Goal: Check status: Check status

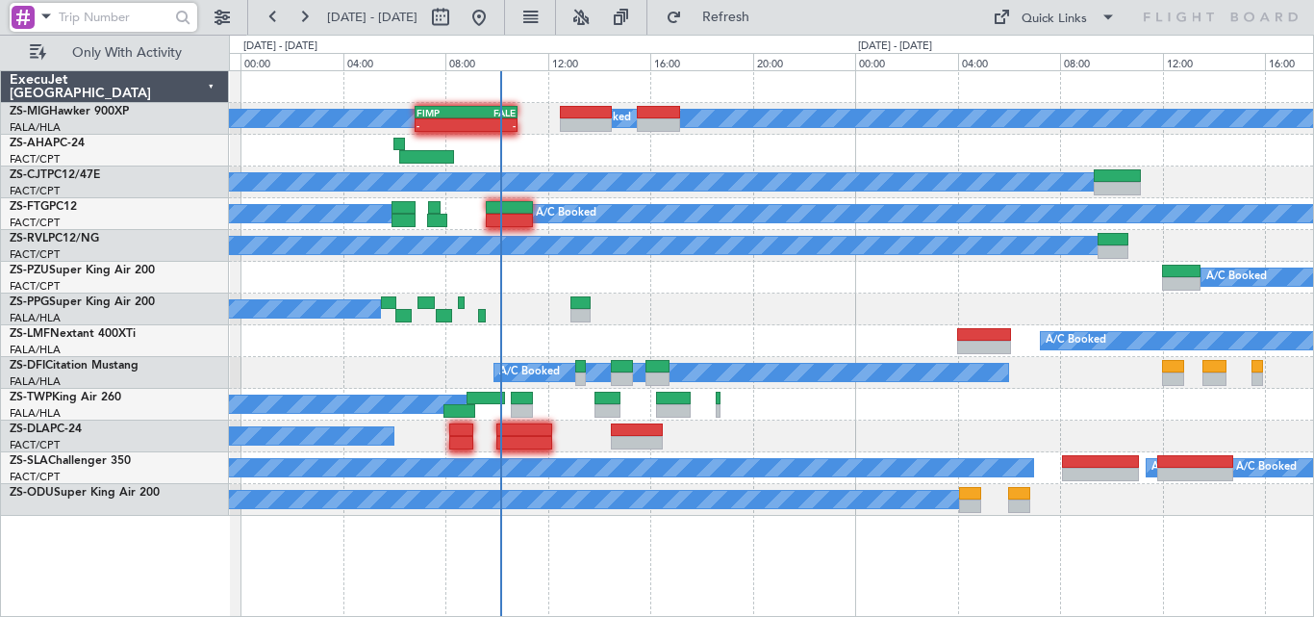
click at [144, 16] on input "text" at bounding box center [114, 17] width 111 height 29
paste input "536925"
type input "536925"
click at [175, 25] on div at bounding box center [183, 18] width 30 height 30
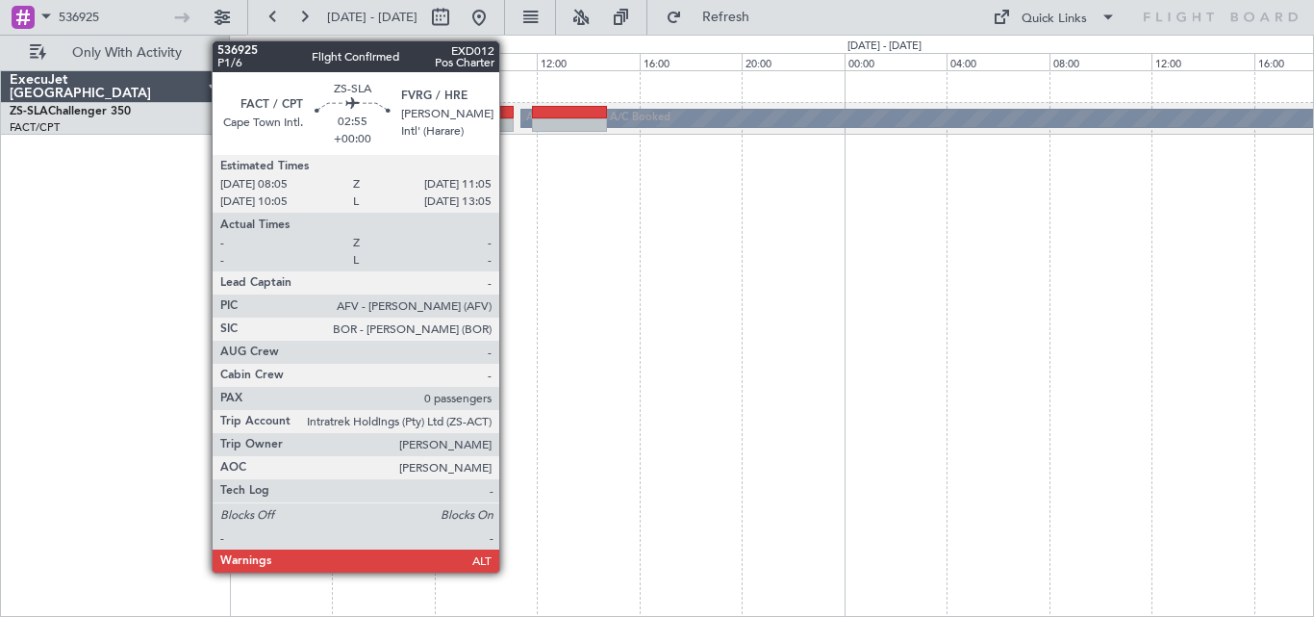
click at [508, 121] on div at bounding box center [474, 124] width 77 height 13
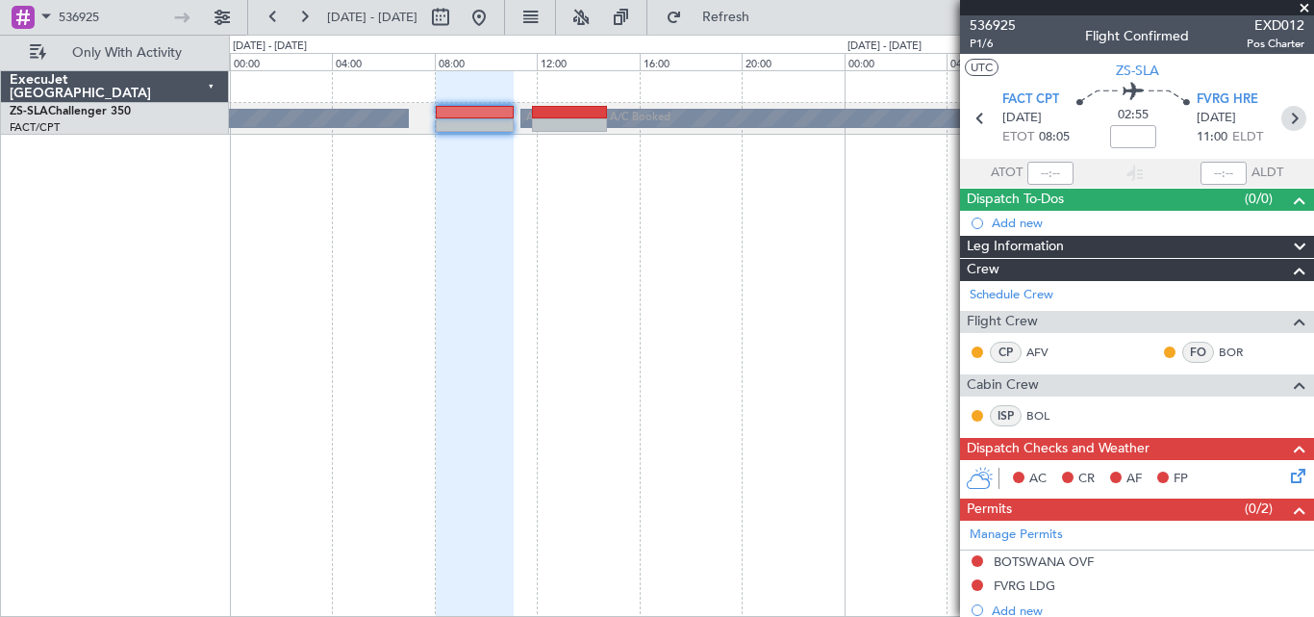
click at [1287, 122] on icon at bounding box center [1293, 118] width 25 height 25
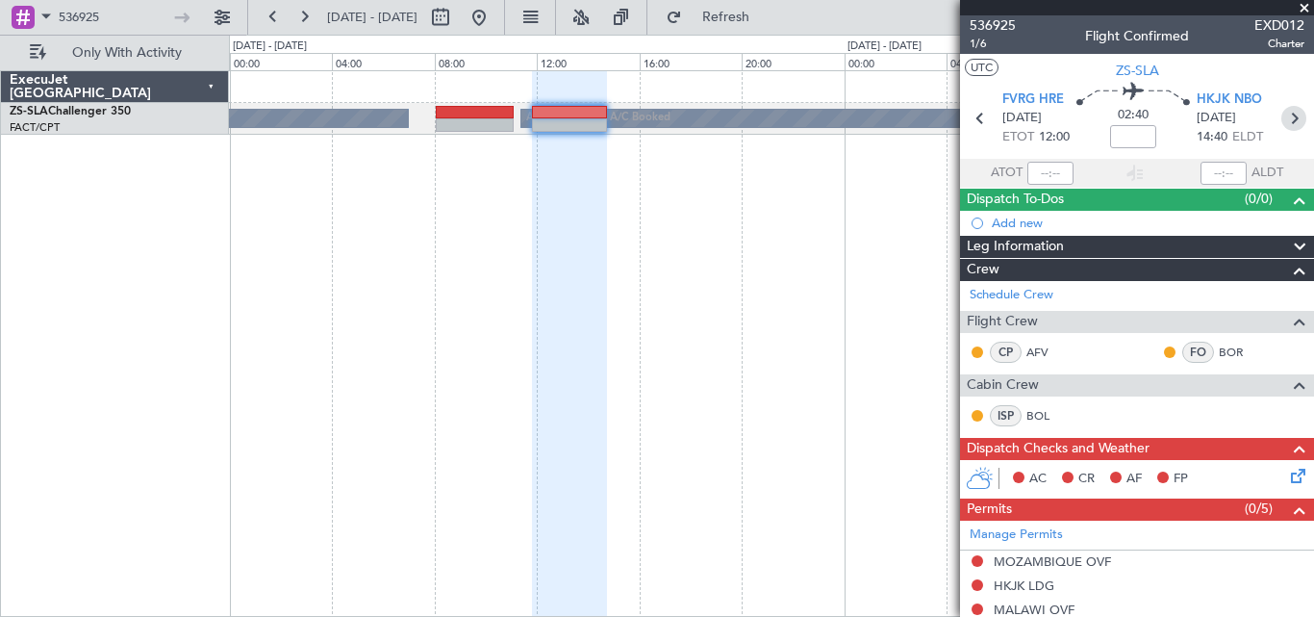
click at [1285, 121] on icon at bounding box center [1293, 118] width 25 height 25
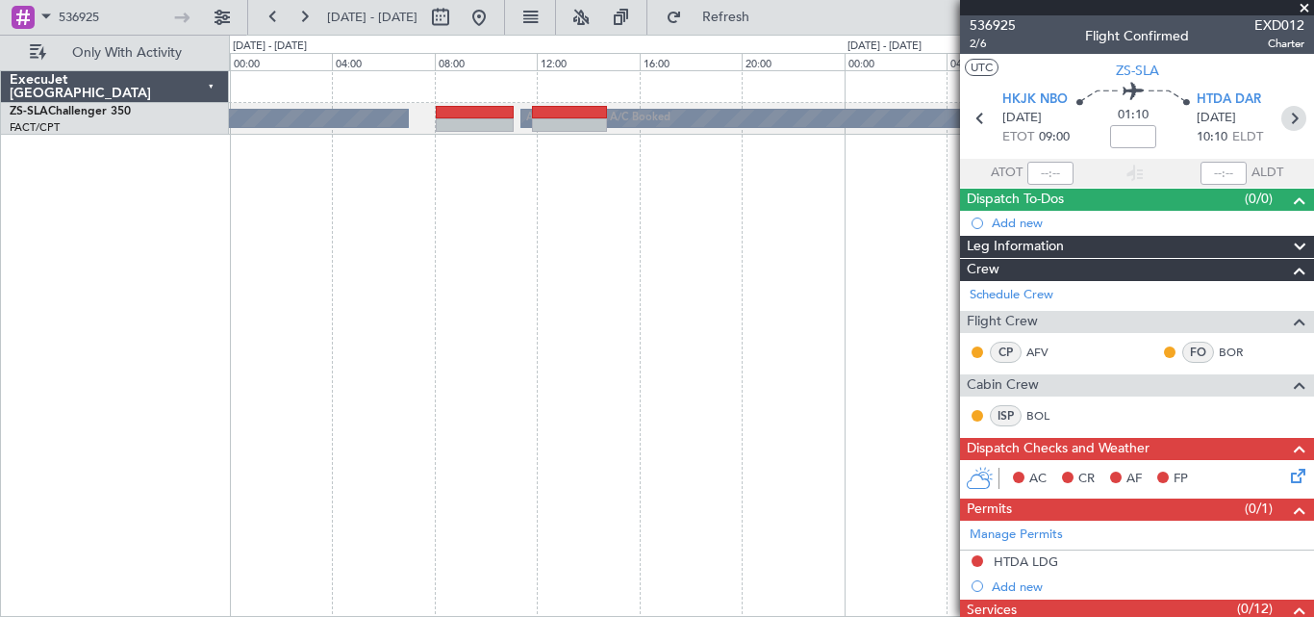
click at [1284, 120] on icon at bounding box center [1293, 118] width 25 height 25
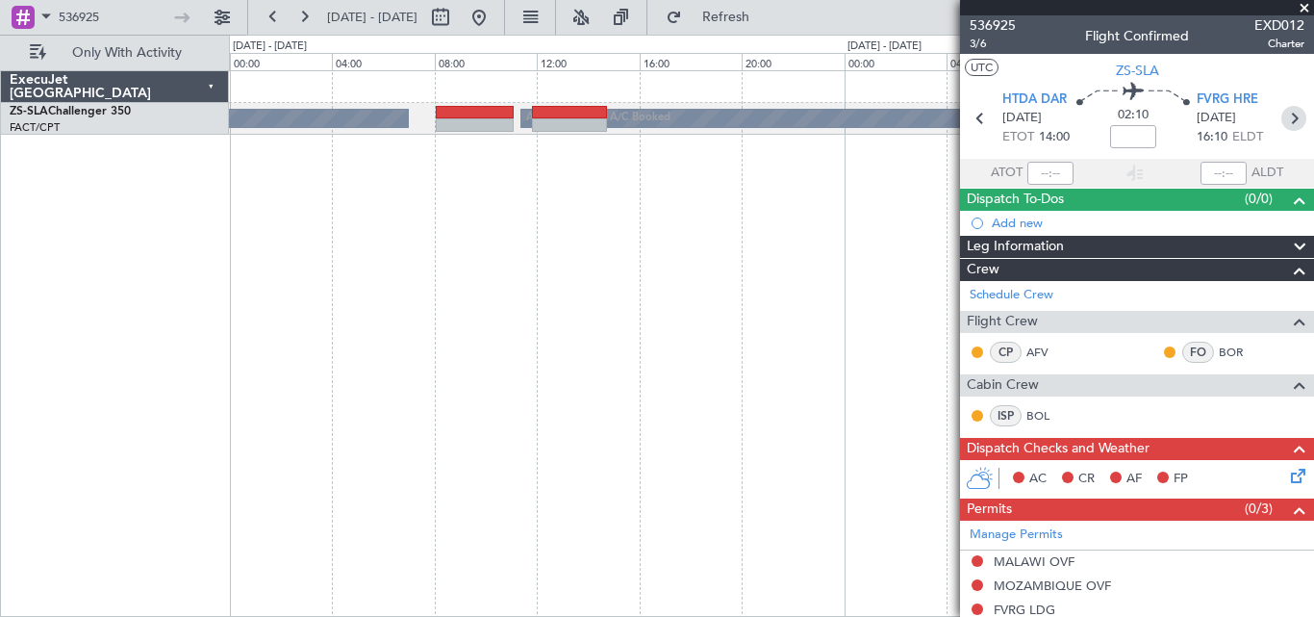
click at [1283, 121] on icon at bounding box center [1293, 118] width 25 height 25
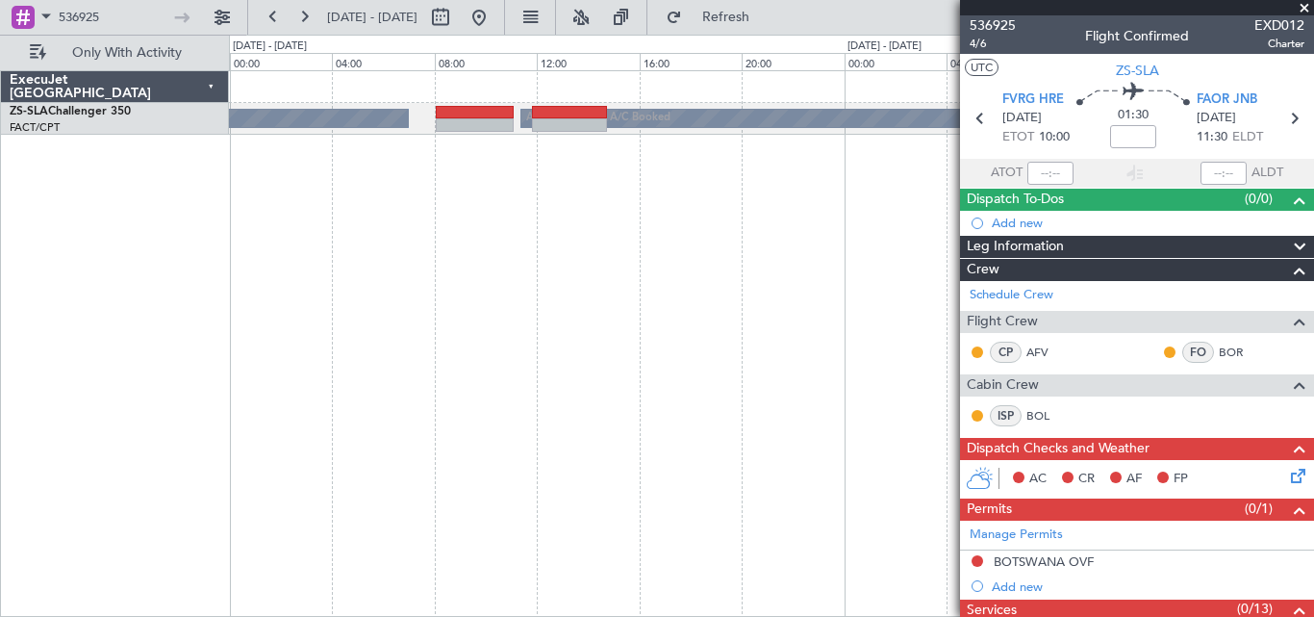
click at [1306, 5] on span at bounding box center [1304, 8] width 19 height 17
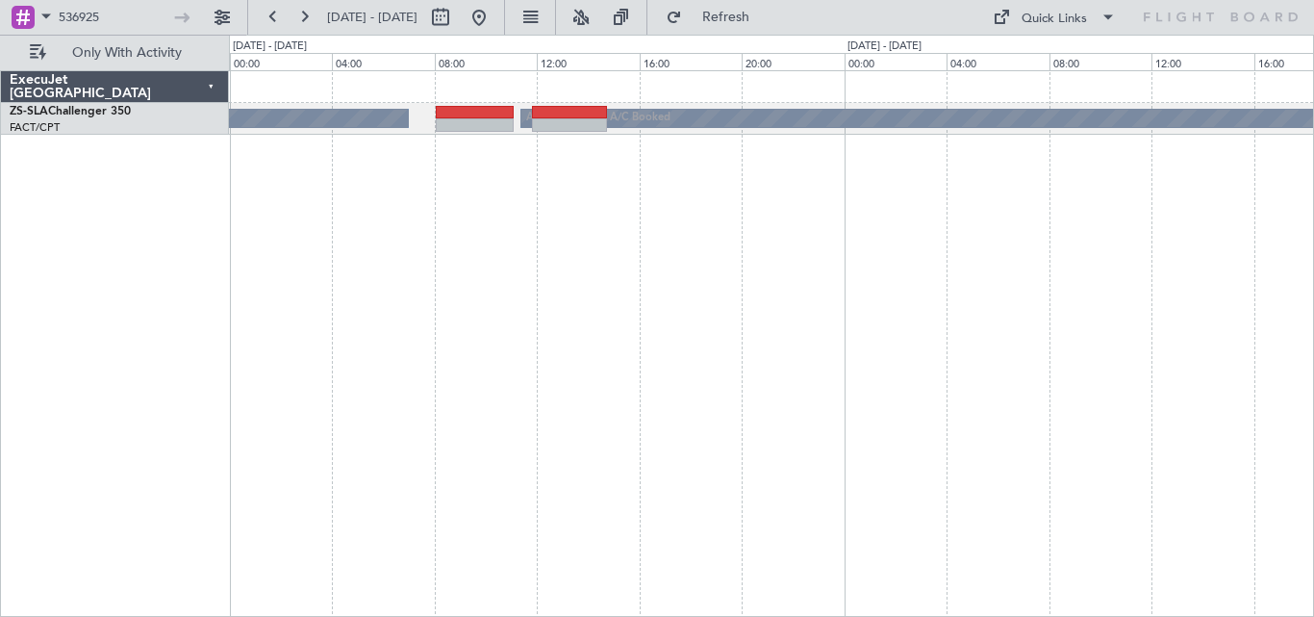
type input "0"
